Goal: Transaction & Acquisition: Purchase product/service

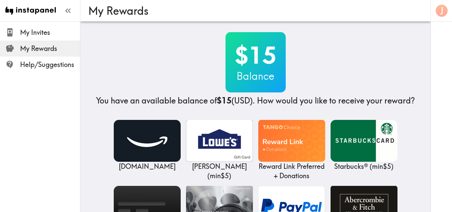
scroll to position [100, 0]
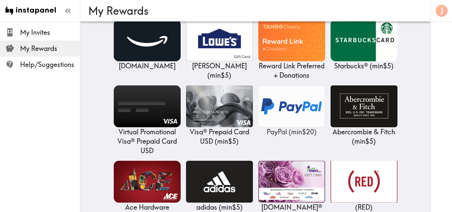
click at [281, 117] on img at bounding box center [291, 106] width 67 height 42
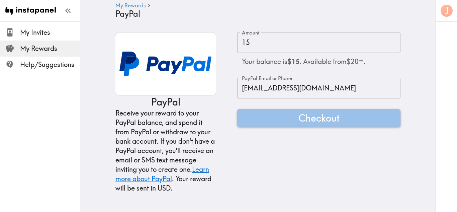
click at [298, 118] on span "Checkout" at bounding box center [318, 117] width 41 height 13
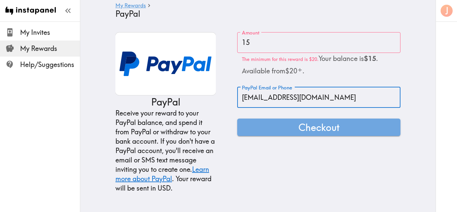
click at [330, 99] on input "[EMAIL_ADDRESS][DOMAIN_NAME]" at bounding box center [318, 97] width 163 height 21
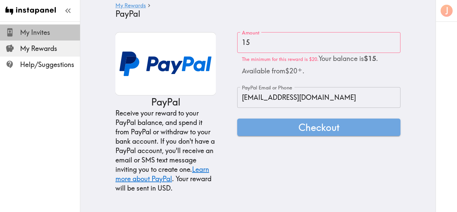
click at [35, 25] on div "My Invites" at bounding box center [40, 32] width 80 height 17
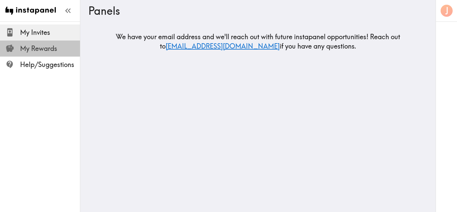
click at [37, 53] on span "My Rewards" at bounding box center [50, 48] width 60 height 12
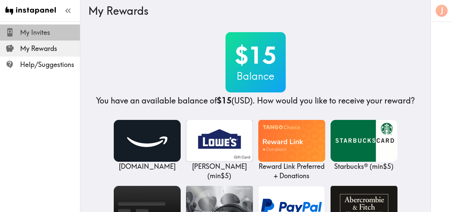
click at [40, 33] on span "My Invites" at bounding box center [50, 32] width 60 height 9
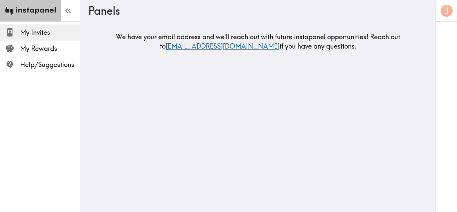
click at [46, 5] on img at bounding box center [30, 10] width 50 height 21
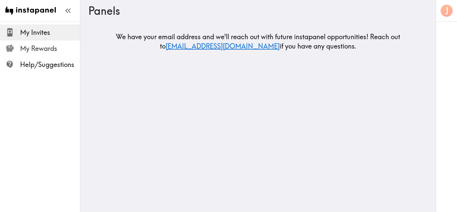
click at [31, 54] on span "My Rewards" at bounding box center [50, 48] width 60 height 12
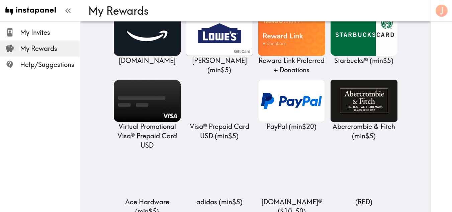
scroll to position [109, 0]
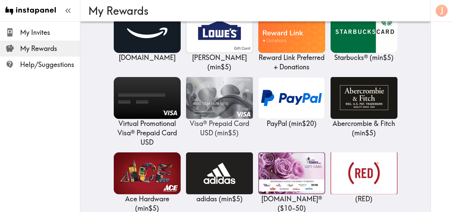
click at [222, 115] on img at bounding box center [219, 98] width 67 height 42
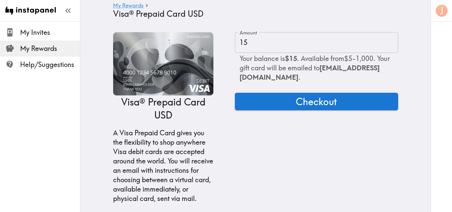
click at [161, 85] on img at bounding box center [163, 63] width 100 height 63
click at [317, 103] on span "Checkout" at bounding box center [316, 101] width 41 height 13
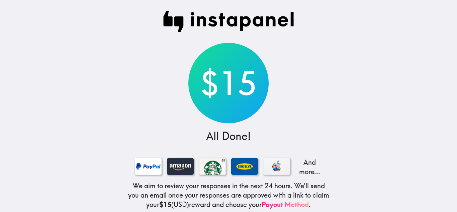
scroll to position [46, 0]
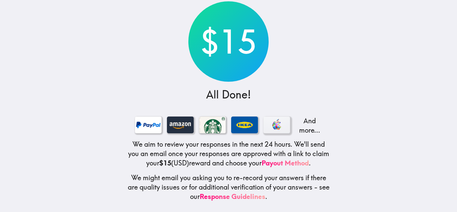
click at [263, 124] on div at bounding box center [276, 124] width 27 height 17
